Goal: Use online tool/utility

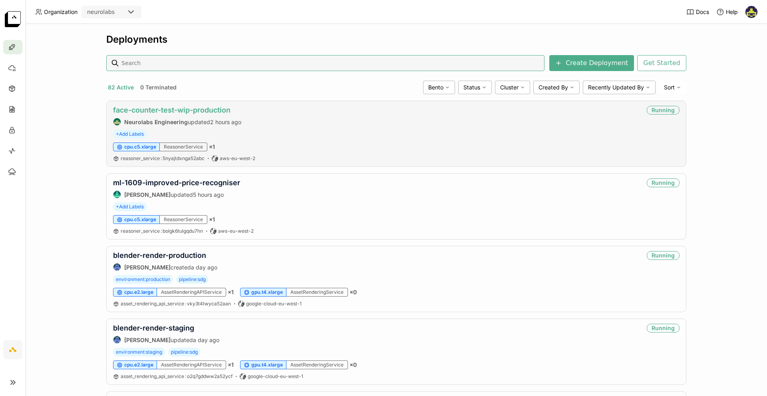
click at [160, 106] on link "face-counter-test-wip-production" at bounding box center [171, 110] width 117 height 8
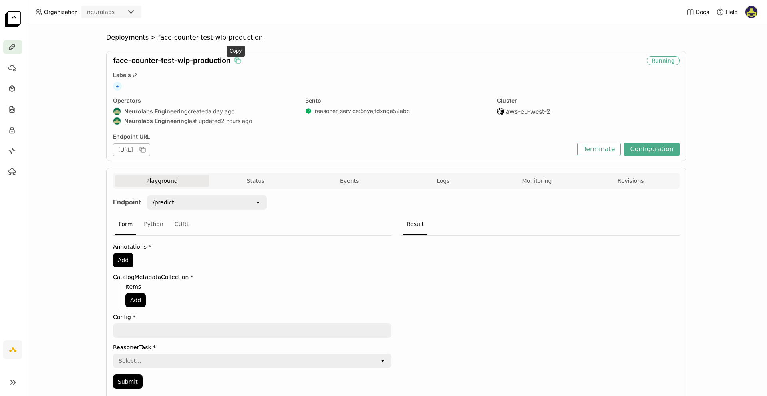
click at [237, 62] on icon "button" at bounding box center [238, 61] width 8 height 8
